Goal: Transaction & Acquisition: Purchase product/service

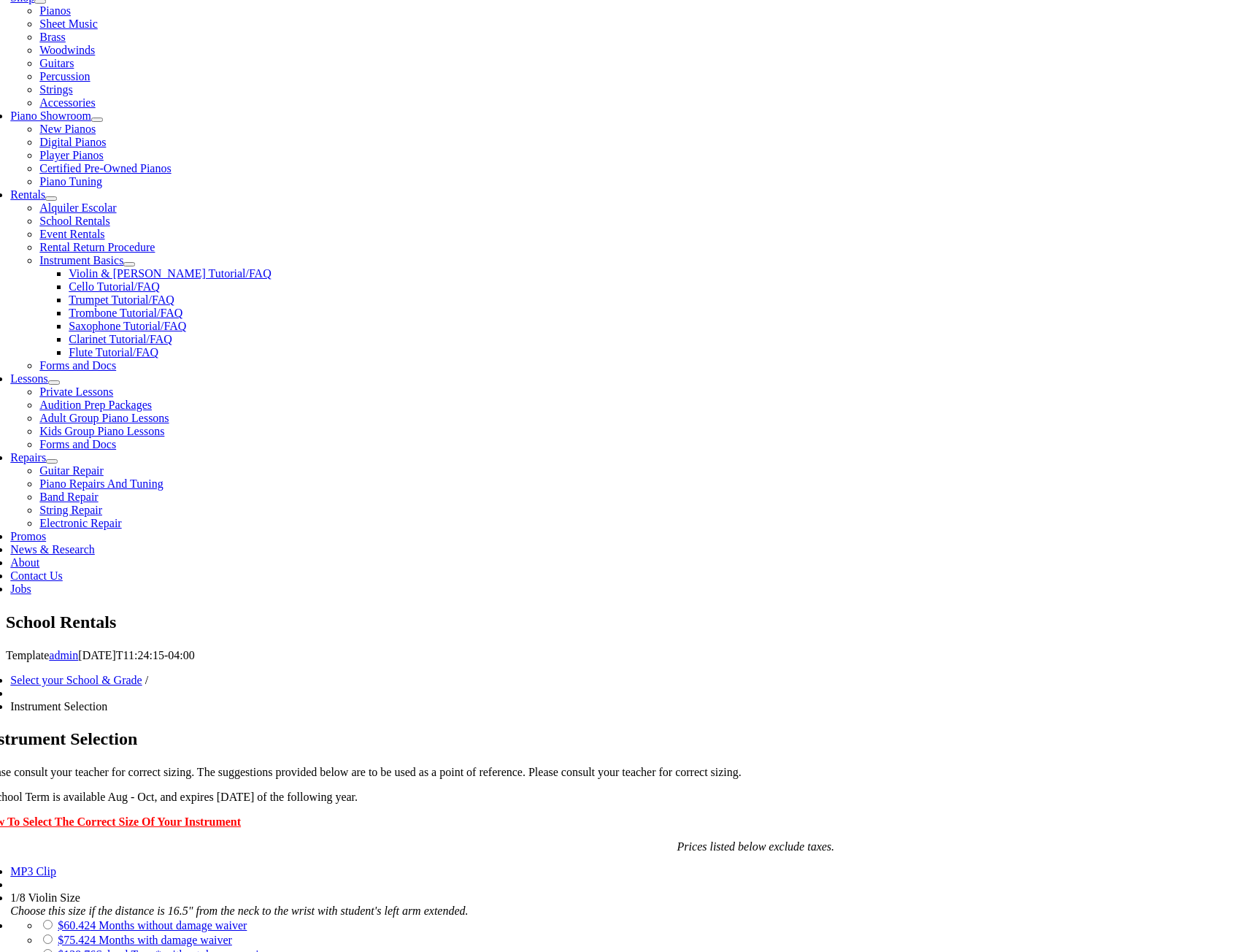
scroll to position [365, 0]
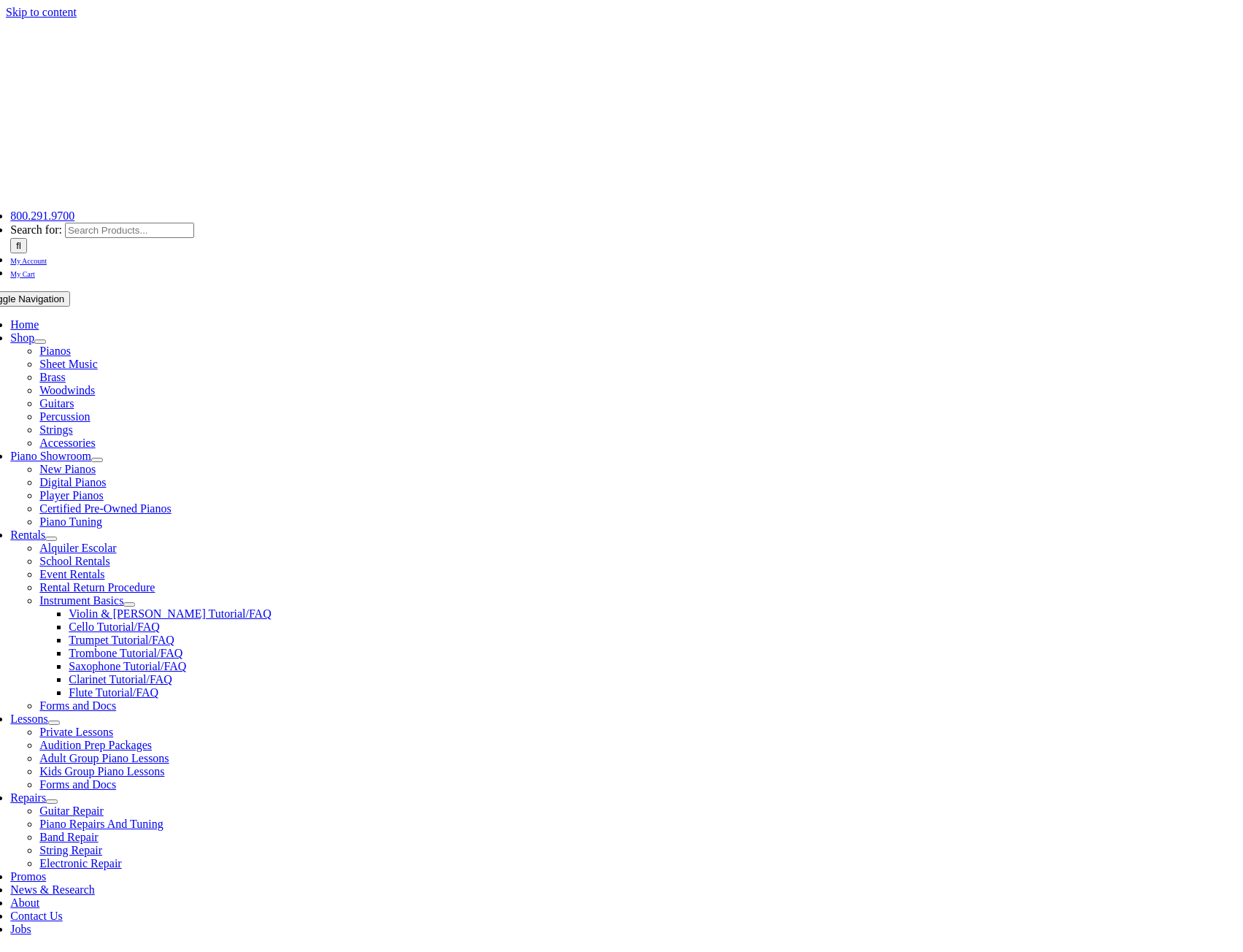
checkbox input"] "true"
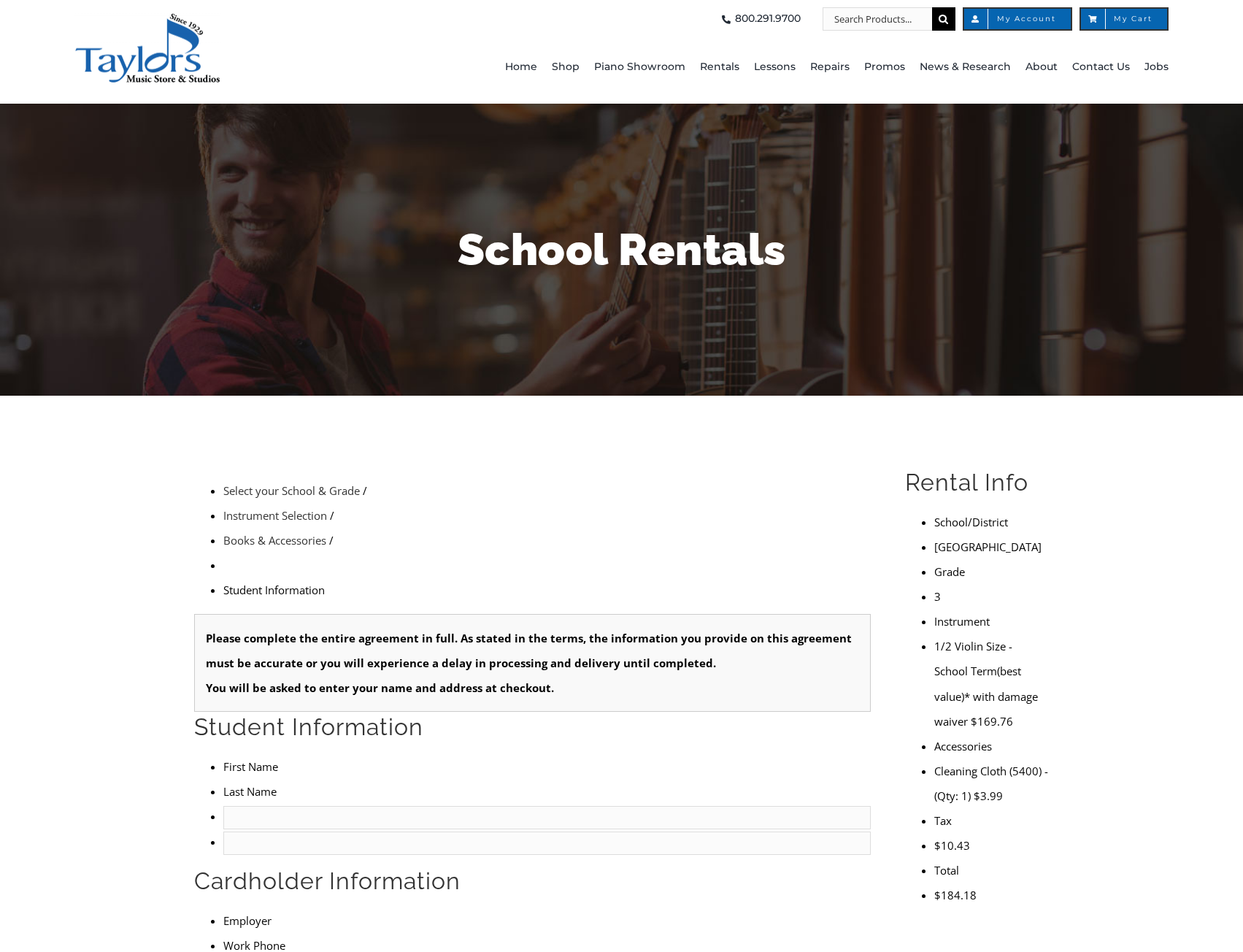
type input "1"
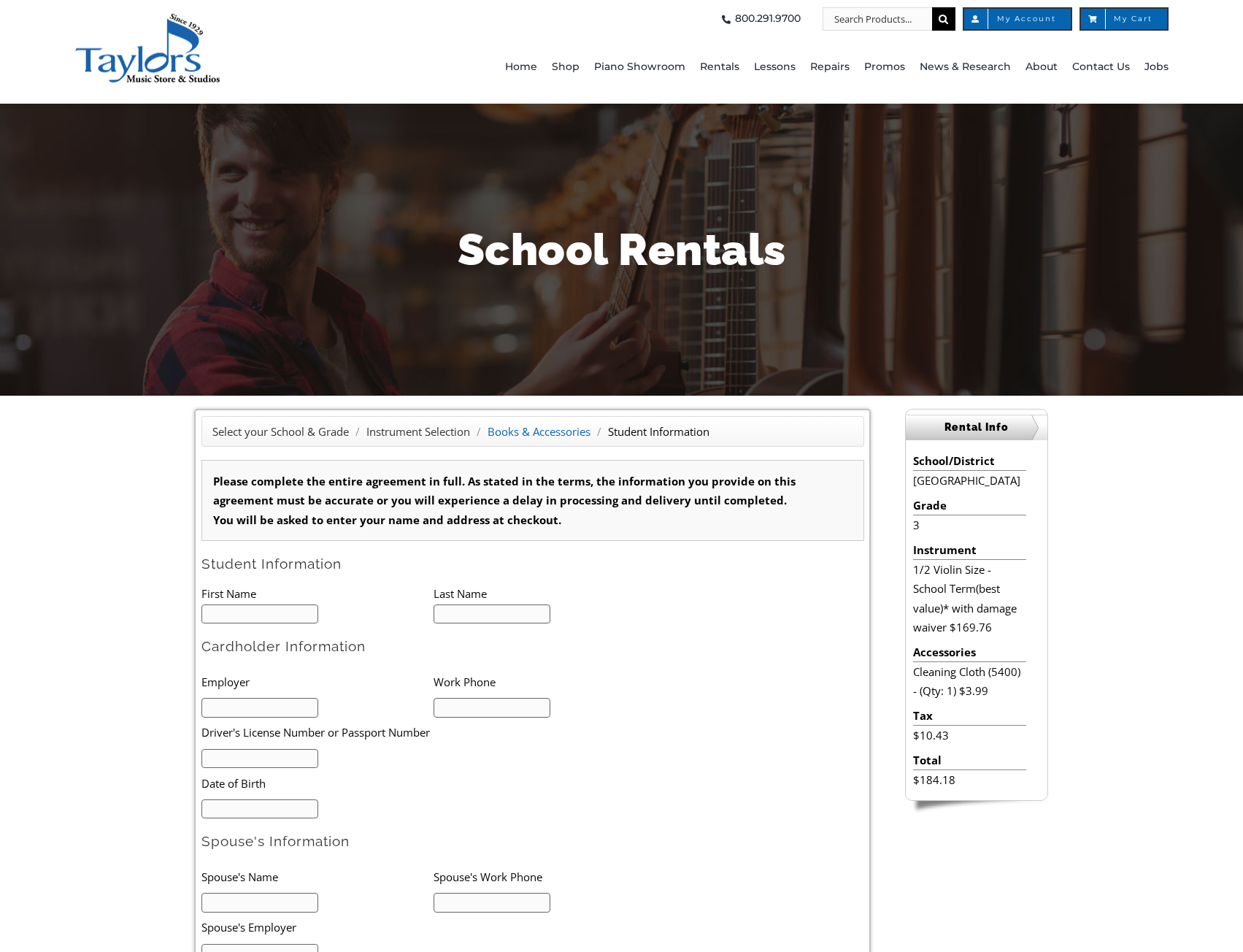
click at [523, 438] on link "Books & Accessories" at bounding box center [539, 431] width 103 height 14
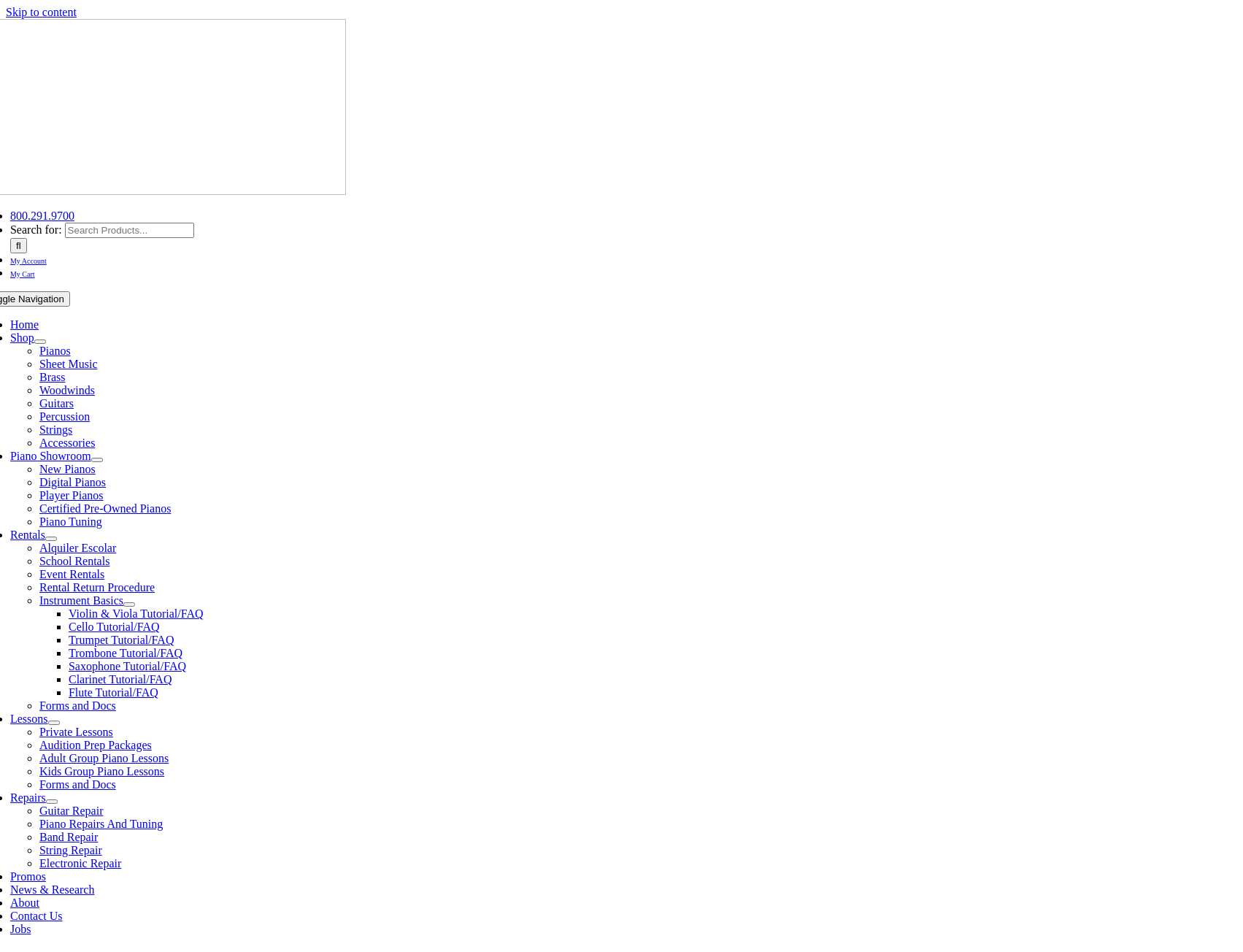
checkbox input"] "true"
drag, startPoint x: 349, startPoint y: 470, endPoint x: 510, endPoint y: 482, distance: 161.4
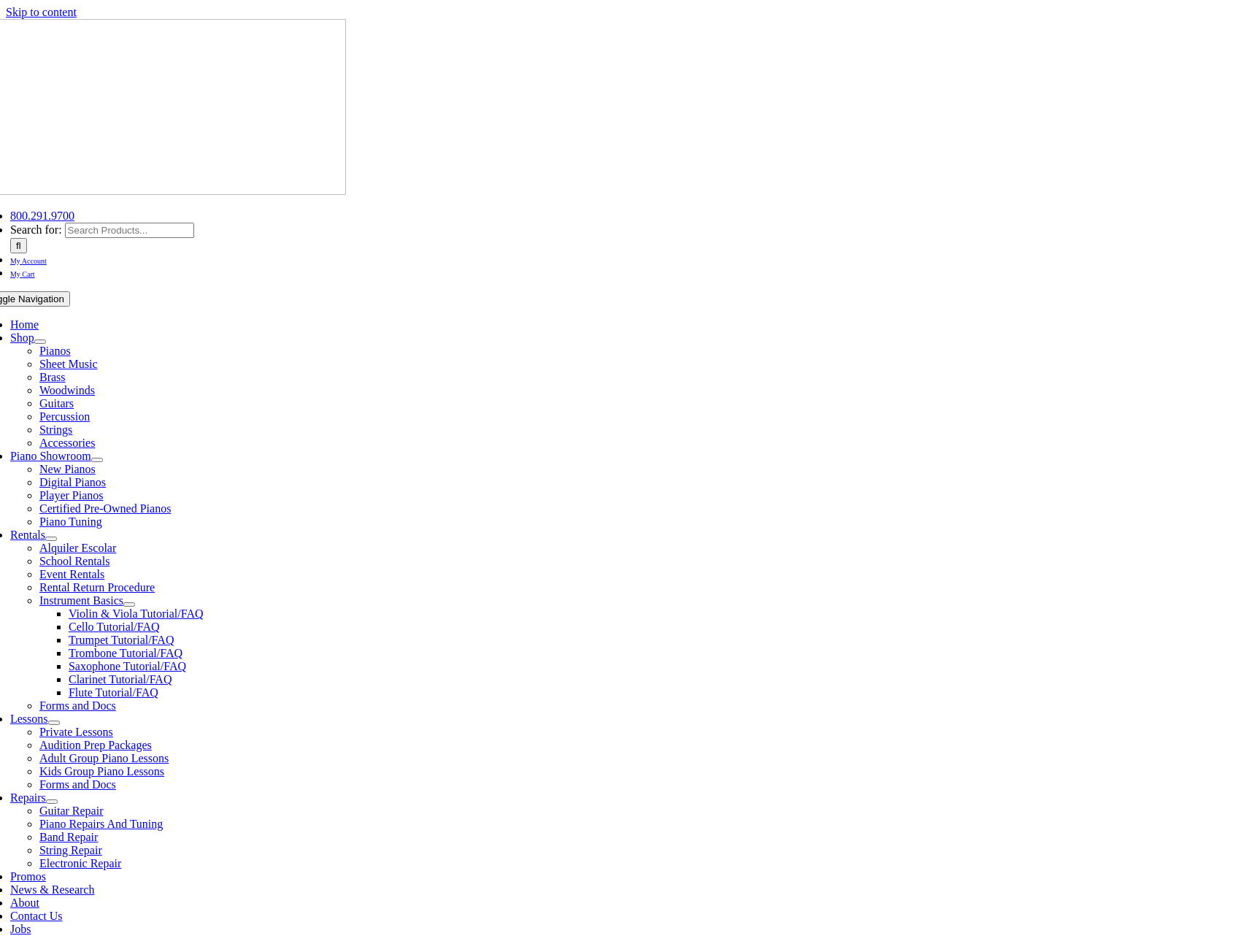
checkbox input"] "true"
